Goal: Information Seeking & Learning: Check status

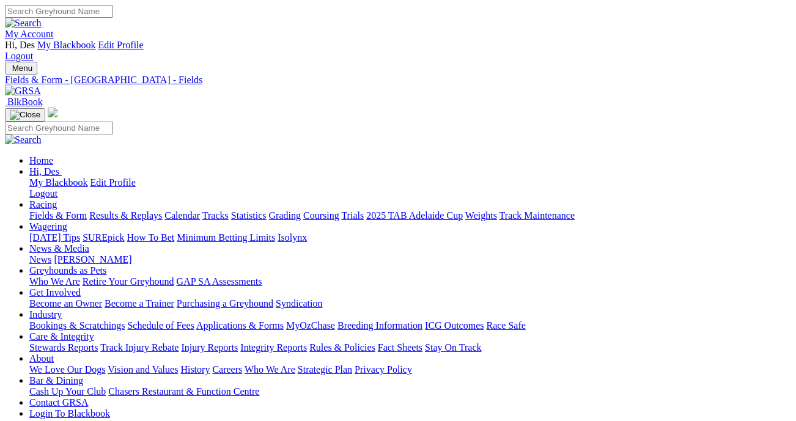
scroll to position [1901, 0]
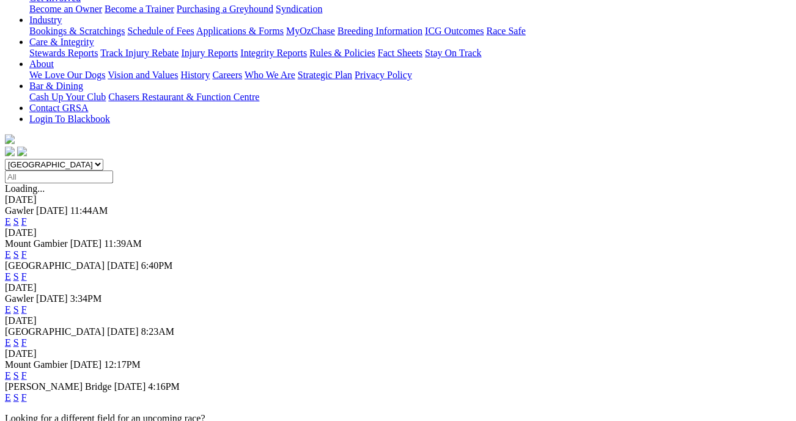
scroll to position [290, 0]
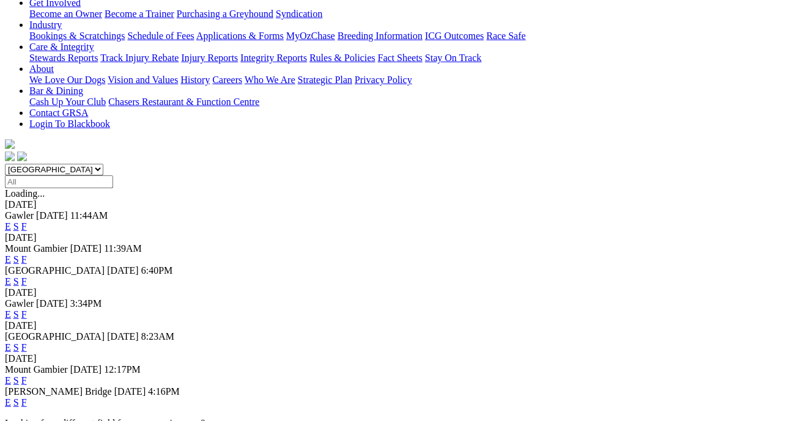
click at [27, 309] on link "F" at bounding box center [24, 314] width 6 height 10
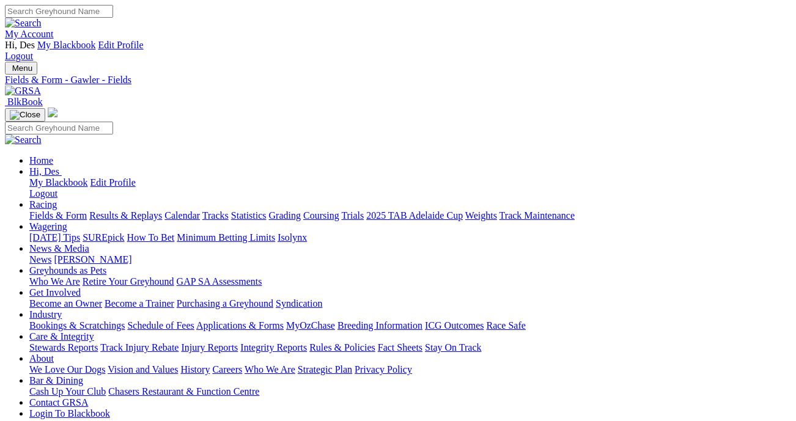
click at [148, 210] on link "Results & Replays" at bounding box center [125, 215] width 73 height 10
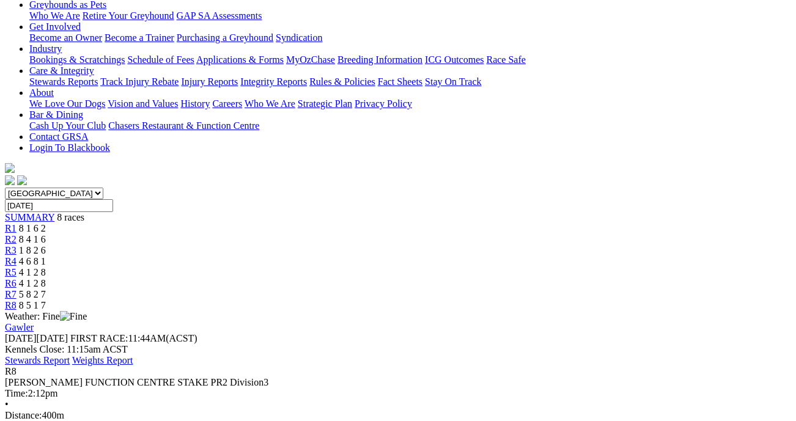
scroll to position [268, 0]
